Goal: Task Accomplishment & Management: Complete application form

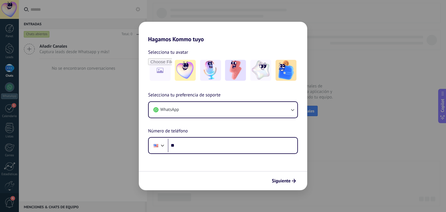
click at [330, 46] on div "Hagamos Kommo tuyo Selecciona tu avatar Selecciona tu preferencia de soporte Wh…" at bounding box center [223, 106] width 446 height 212
click at [284, 183] on span "Siguiente" at bounding box center [281, 181] width 19 height 4
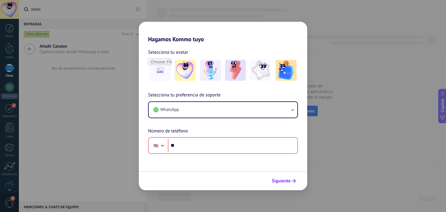
click at [284, 183] on span "Siguiente" at bounding box center [281, 181] width 19 height 4
click at [234, 41] on h2 "Hagamos Kommo tuyo" at bounding box center [223, 32] width 168 height 21
click at [22, 56] on div "Hagamos Kommo tuyo Selecciona tu avatar Selecciona tu preferencia de soporte Wh…" at bounding box center [223, 106] width 446 height 212
click at [356, 59] on div "Hagamos Kommo tuyo Selecciona tu avatar Selecciona tu preferencia de soporte Wh…" at bounding box center [223, 106] width 446 height 212
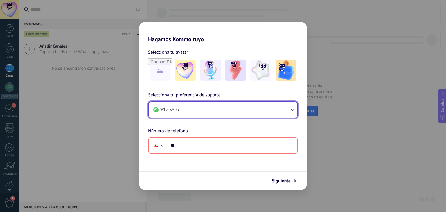
click at [165, 105] on button "WhatsApp" at bounding box center [223, 110] width 149 height 16
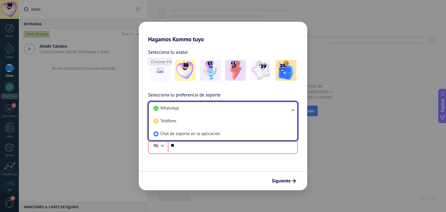
click at [339, 22] on div "Hagamos Kommo tuyo Selecciona tu avatar Selecciona tu preferencia de soporte Wh…" at bounding box center [223, 106] width 446 height 212
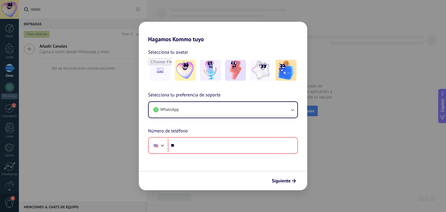
click at [18, 43] on div "Hagamos Kommo tuyo Selecciona tu avatar Selecciona tu preferencia de soporte Wh…" at bounding box center [223, 106] width 446 height 212
click at [165, 53] on span "Selecciona tu avatar" at bounding box center [168, 52] width 40 height 8
click at [190, 72] on img at bounding box center [185, 70] width 21 height 21
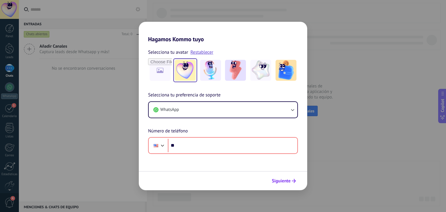
click at [275, 183] on span "Siguiente" at bounding box center [281, 181] width 19 height 4
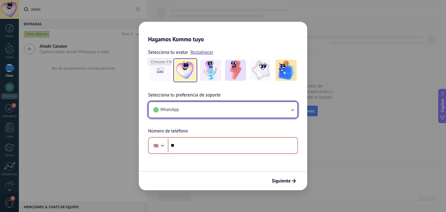
click at [163, 108] on span "WhatsApp" at bounding box center [169, 110] width 19 height 6
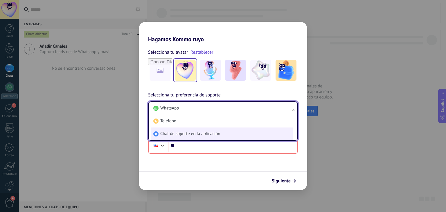
click at [201, 132] on span "Chat de soporte en la aplicación" at bounding box center [190, 134] width 60 height 6
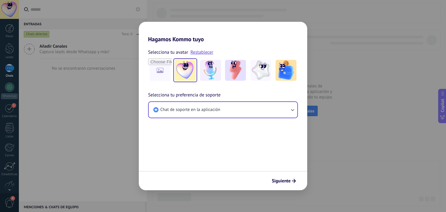
click at [279, 180] on span "Siguiente" at bounding box center [281, 181] width 19 height 4
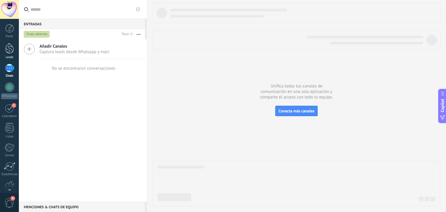
click at [13, 52] on div at bounding box center [9, 48] width 9 height 11
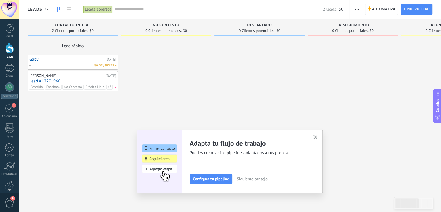
click at [68, 49] on div "Lead rápido" at bounding box center [73, 46] width 91 height 15
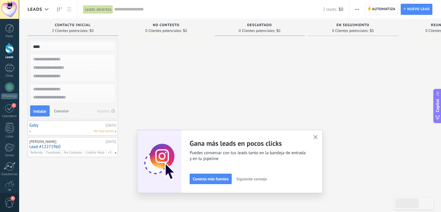
type input "****"
click at [44, 51] on div "****" at bounding box center [72, 46] width 85 height 10
click at [36, 112] on span "Instalar" at bounding box center [39, 111] width 13 height 4
